Goal: Information Seeking & Learning: Check status

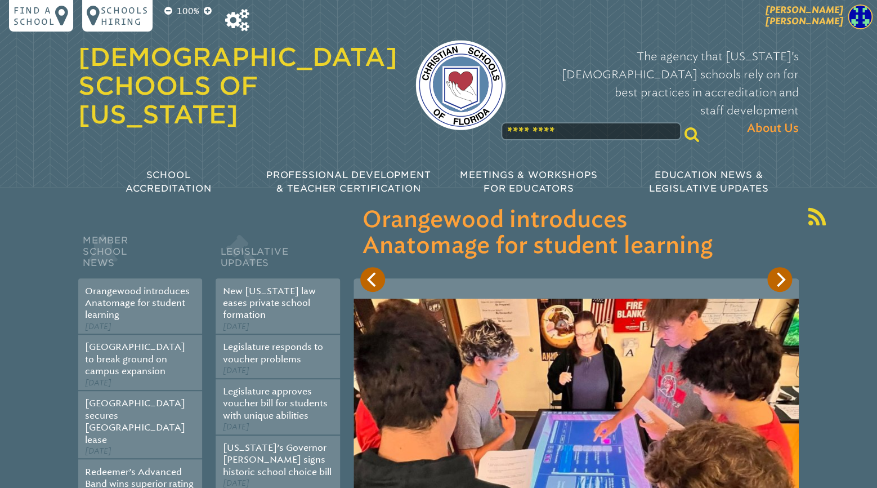
click at [823, 20] on span "[PERSON_NAME]" at bounding box center [805, 16] width 78 height 22
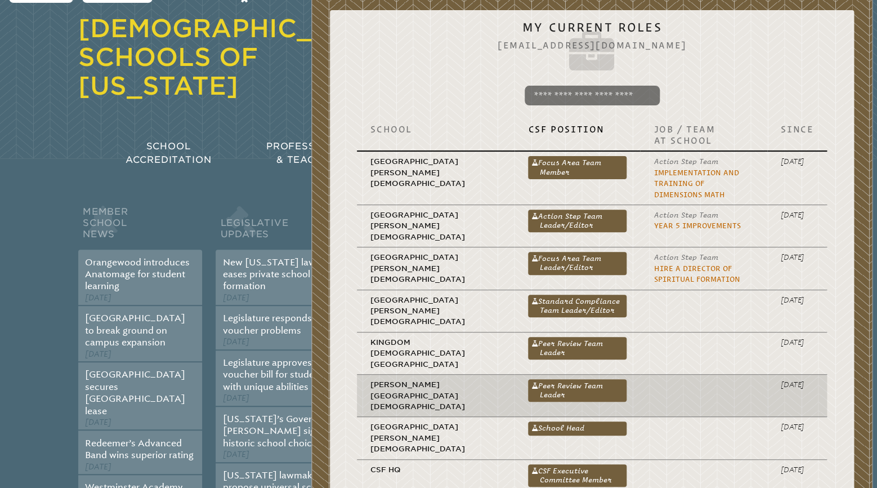
scroll to position [59, 0]
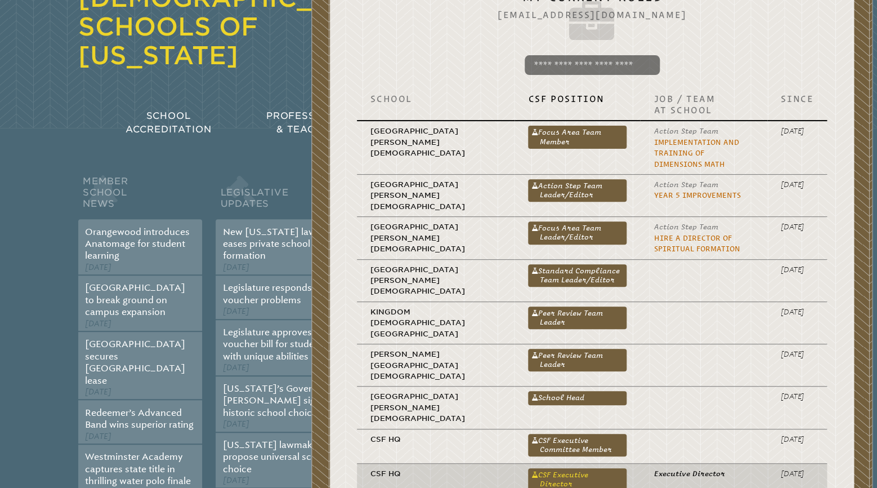
click at [563, 468] on link "CSF Executive Director" at bounding box center [577, 479] width 99 height 23
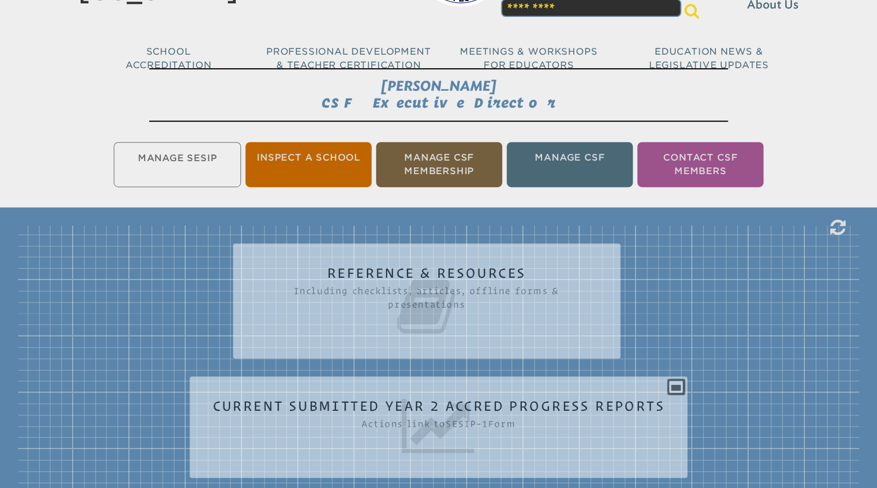
scroll to position [59, 0]
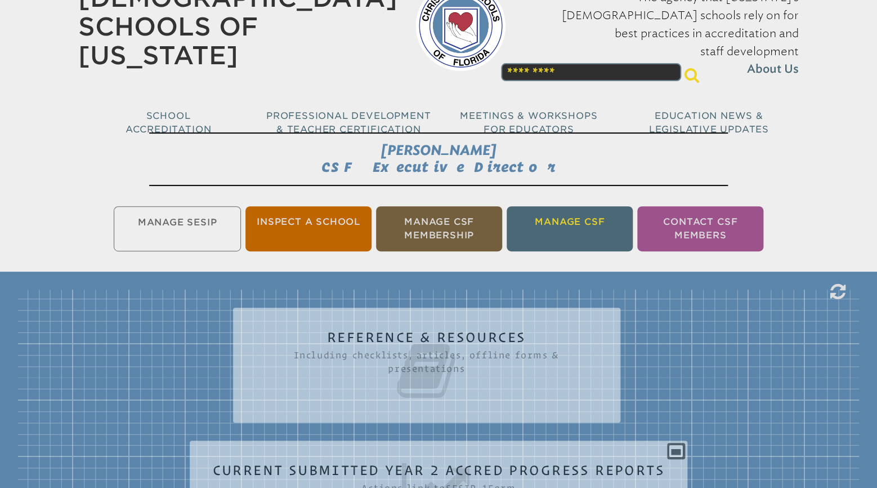
click at [557, 220] on li "Manage CSF" at bounding box center [570, 228] width 126 height 45
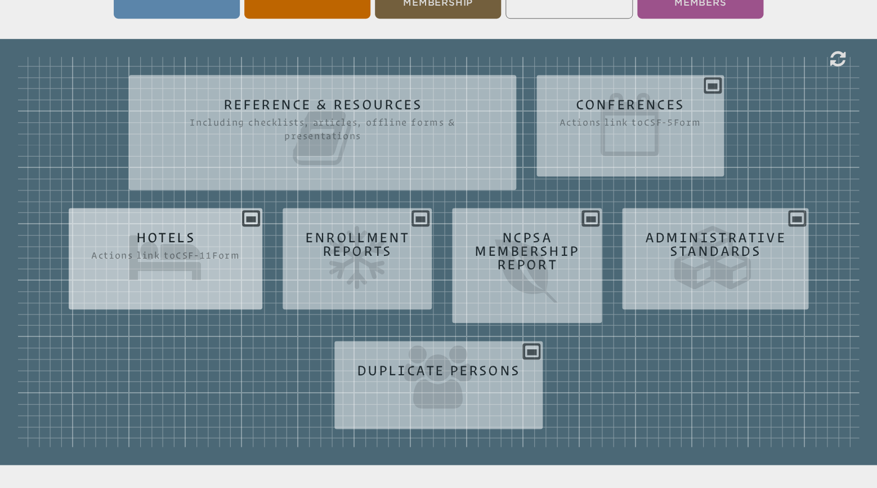
scroll to position [305, 0]
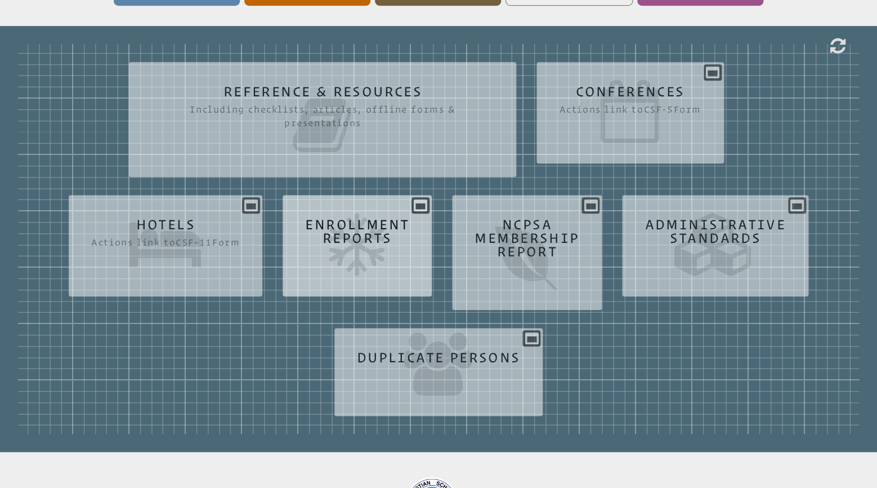
click at [360, 235] on icon at bounding box center [357, 244] width 104 height 63
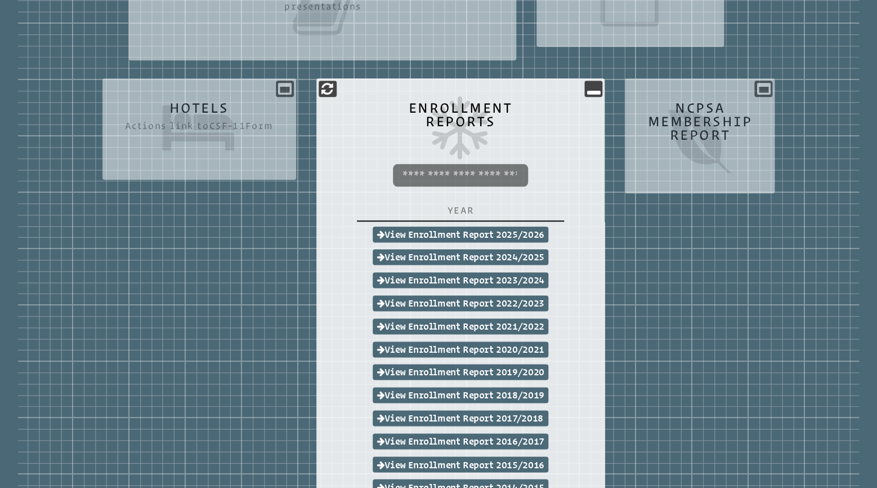
scroll to position [423, 0]
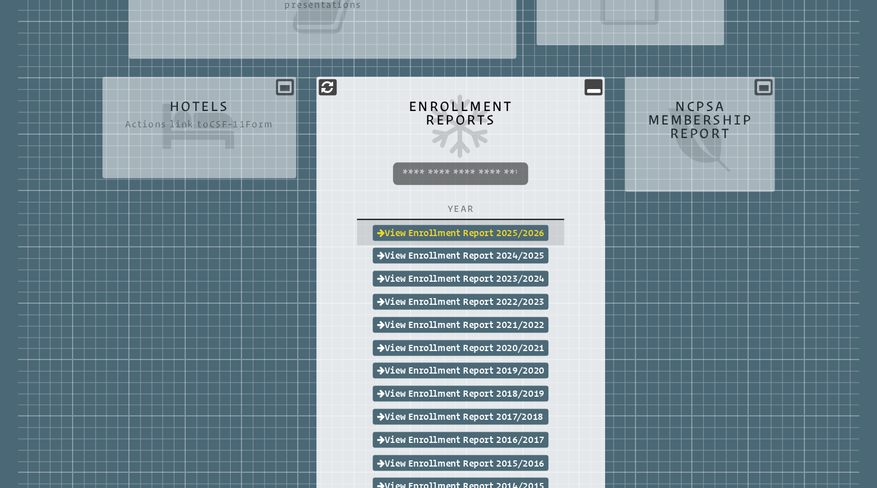
click at [458, 230] on link "View Enrollment Report 2025/2026" at bounding box center [461, 233] width 176 height 16
click at [596, 87] on icon at bounding box center [594, 87] width 14 height 14
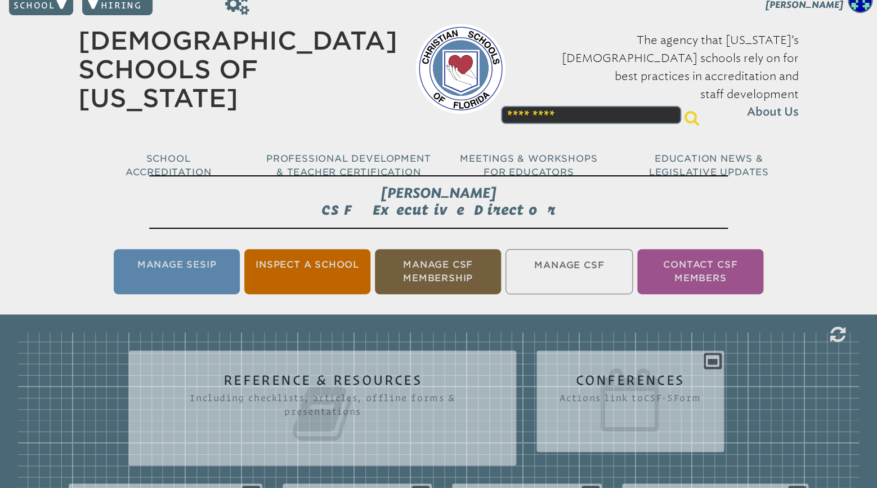
scroll to position [0, 0]
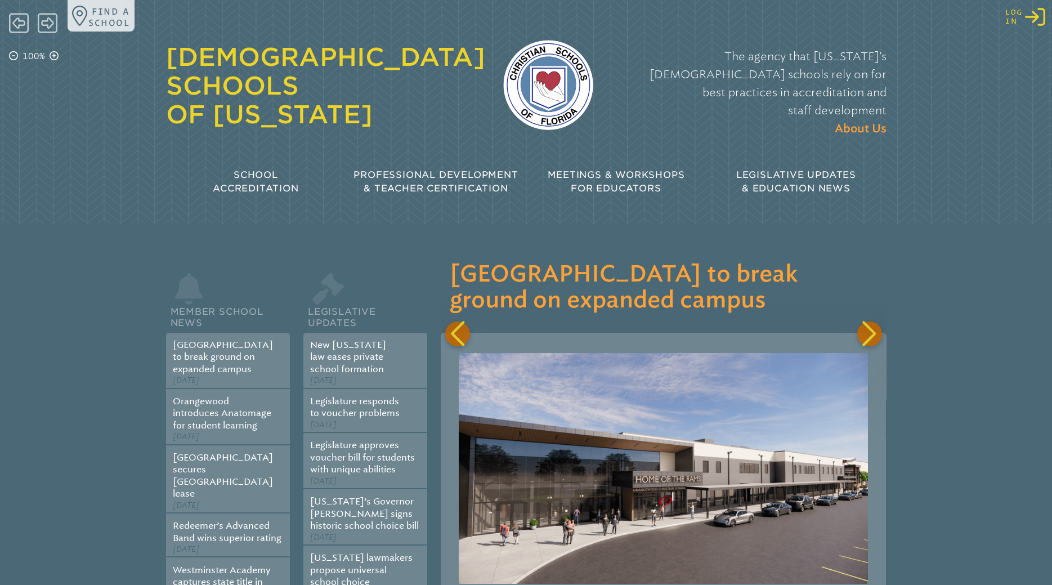
click at [1034, 16] on icon "Log in or Create Account" at bounding box center [1035, 17] width 20 height 20
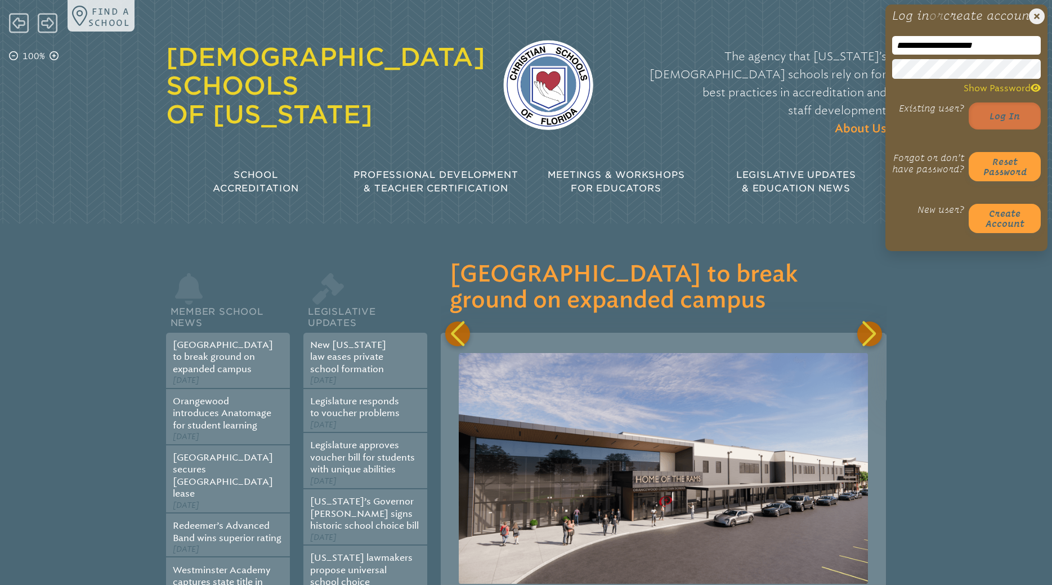
click at [1008, 129] on button "Log in" at bounding box center [1005, 115] width 72 height 27
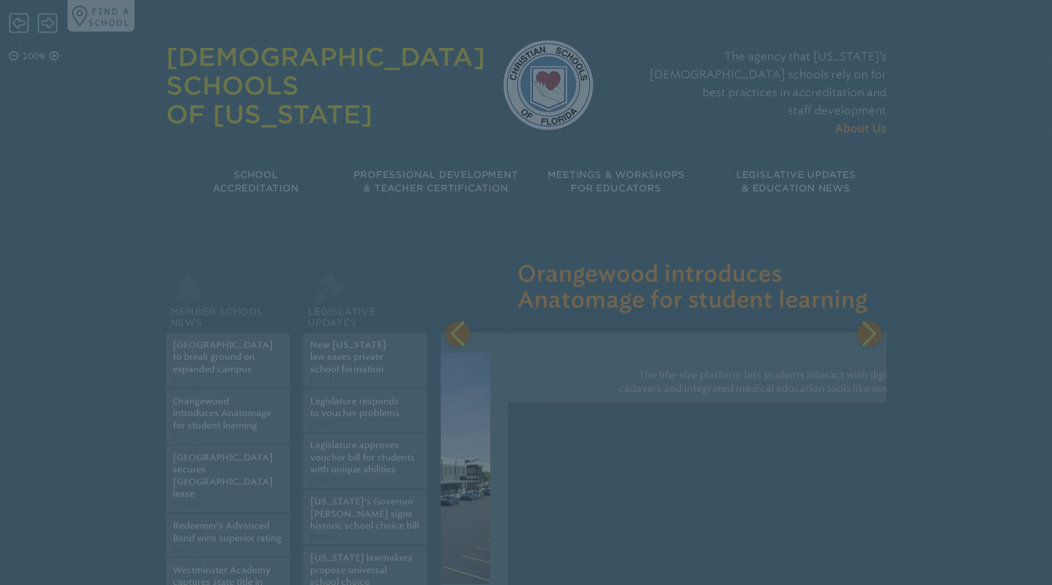
scroll to position [0, 433]
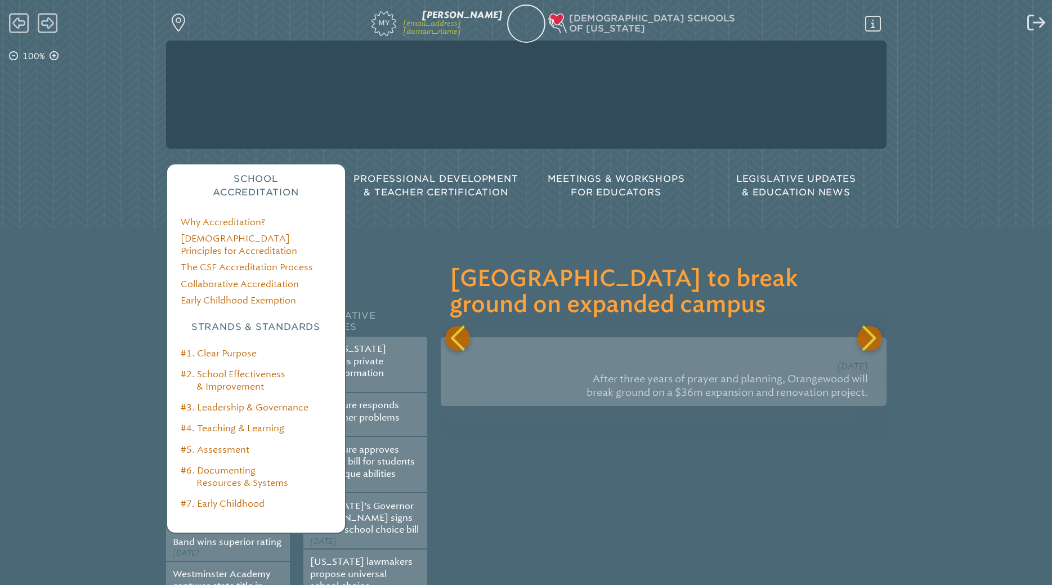
scroll to position [0, 445]
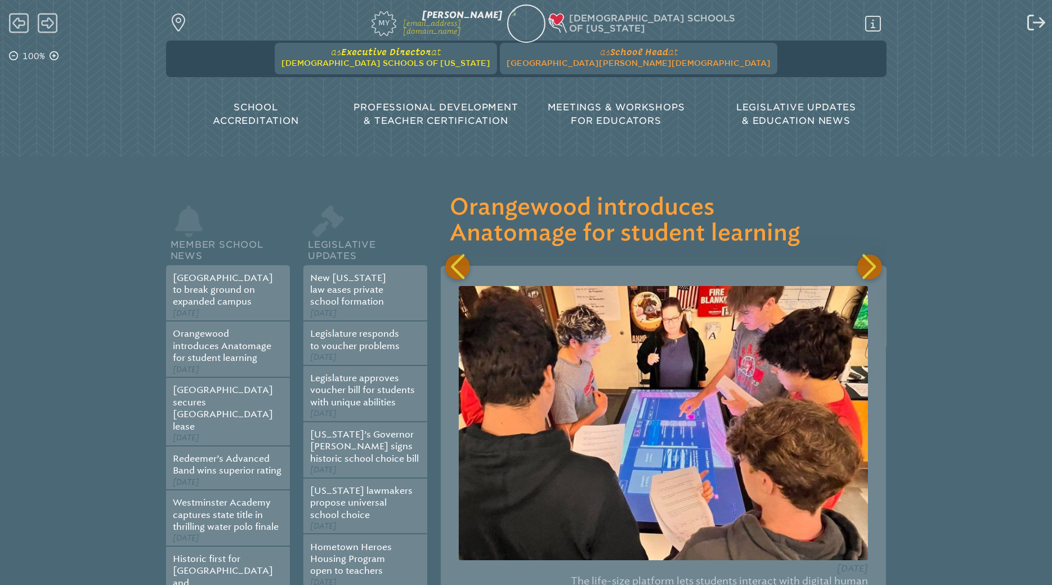
click at [419, 64] on span "[DEMOGRAPHIC_DATA] Schools of [US_STATE]" at bounding box center [386, 63] width 209 height 9
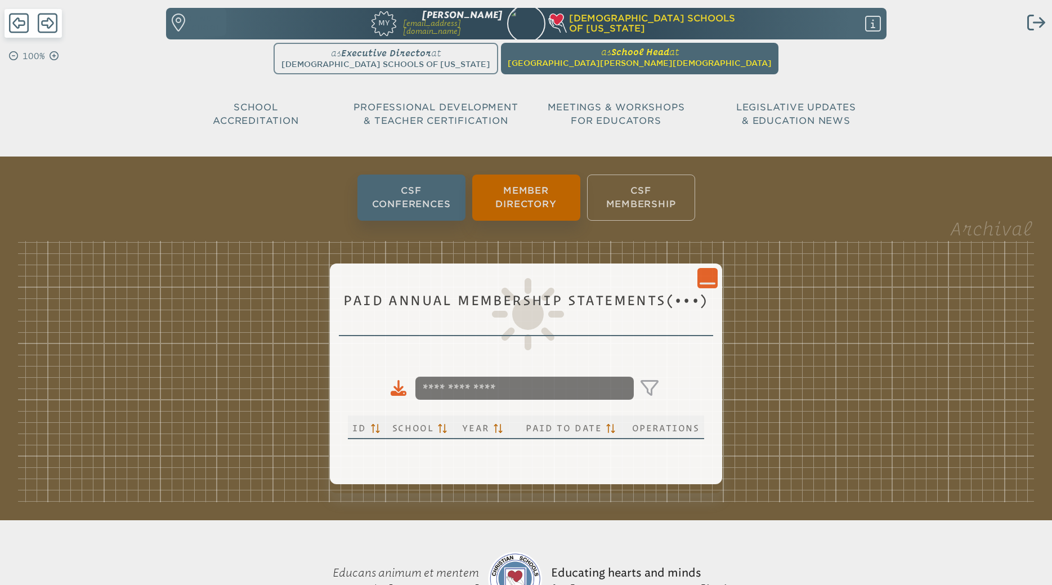
click at [596, 61] on span "[GEOGRAPHIC_DATA][PERSON_NAME][DEMOGRAPHIC_DATA]" at bounding box center [640, 63] width 264 height 9
